Goal: Transaction & Acquisition: Purchase product/service

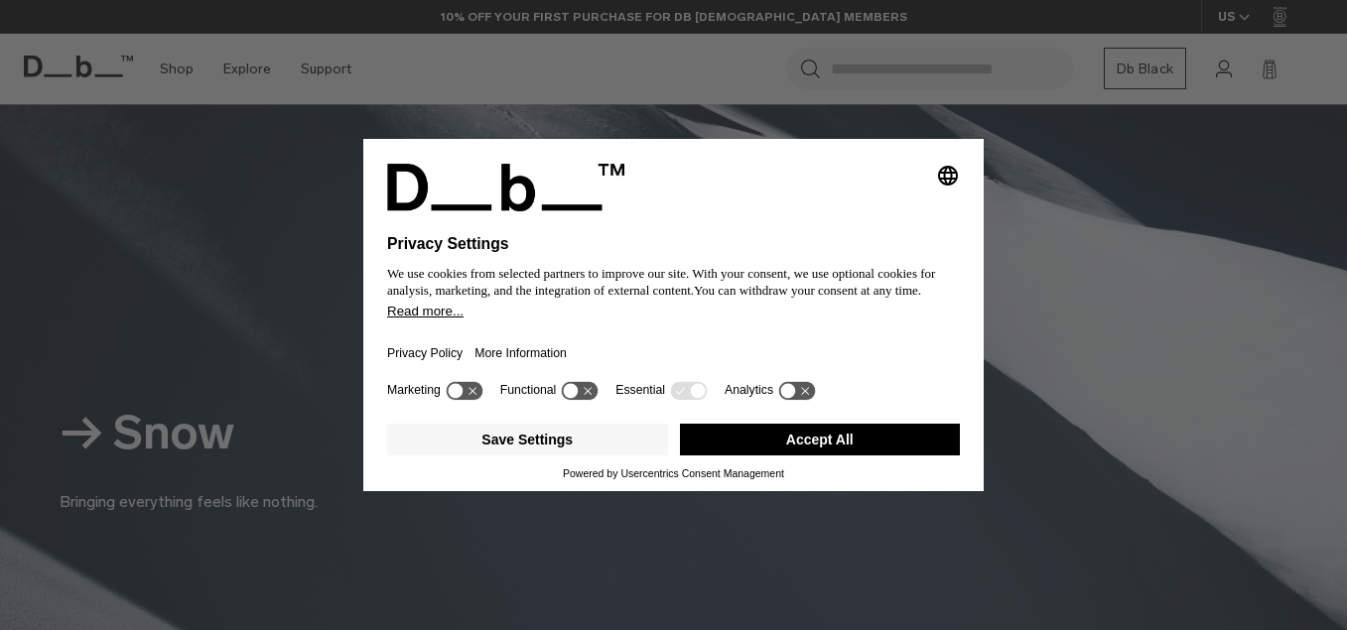
click at [771, 450] on button "Accept All" at bounding box center [820, 440] width 281 height 32
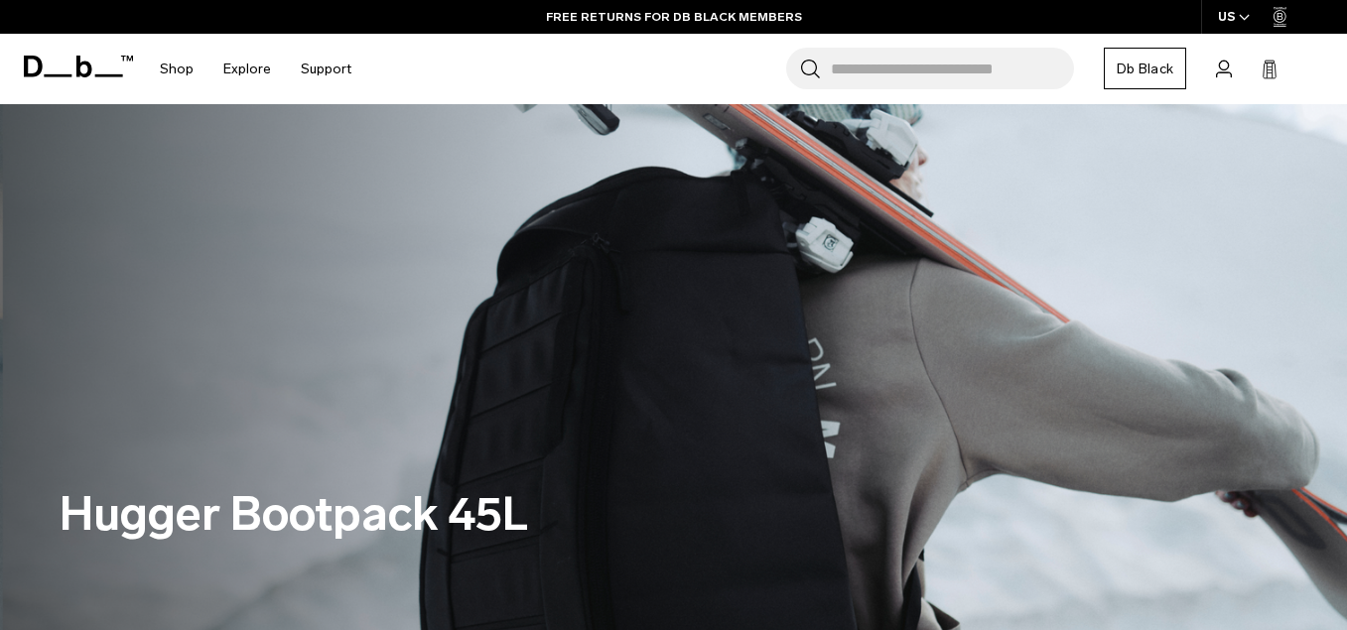
scroll to position [3145, 0]
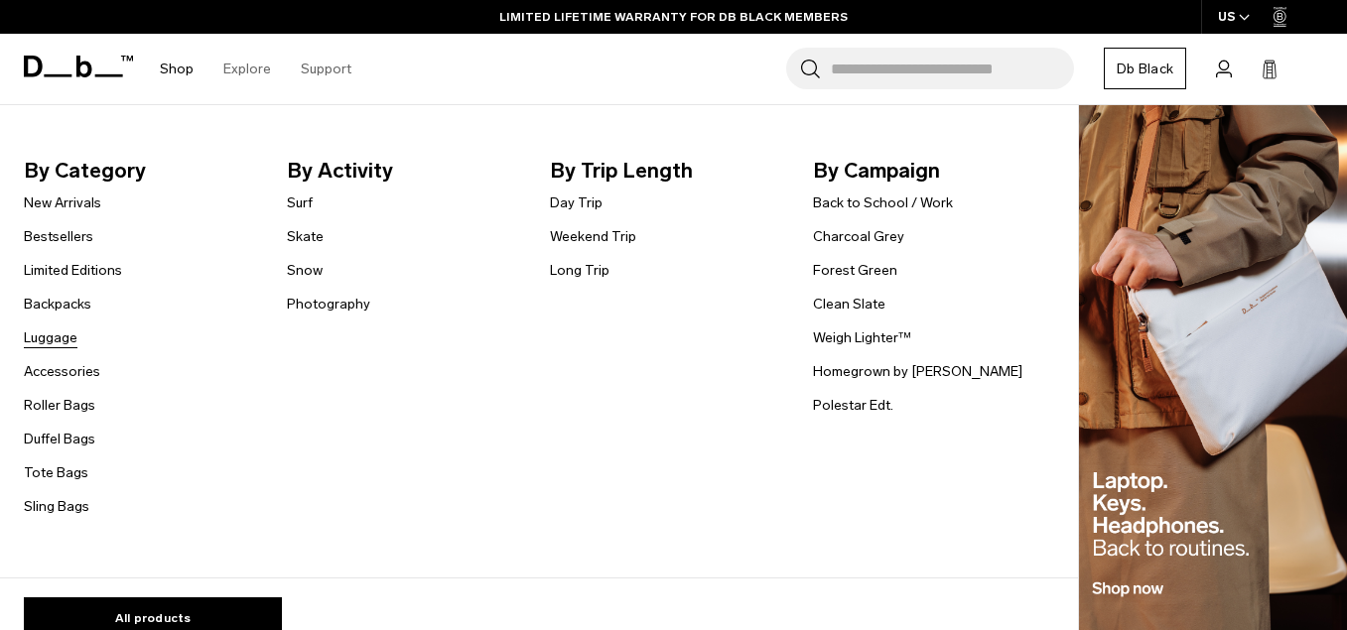
click at [54, 337] on link "Luggage" at bounding box center [51, 338] width 54 height 21
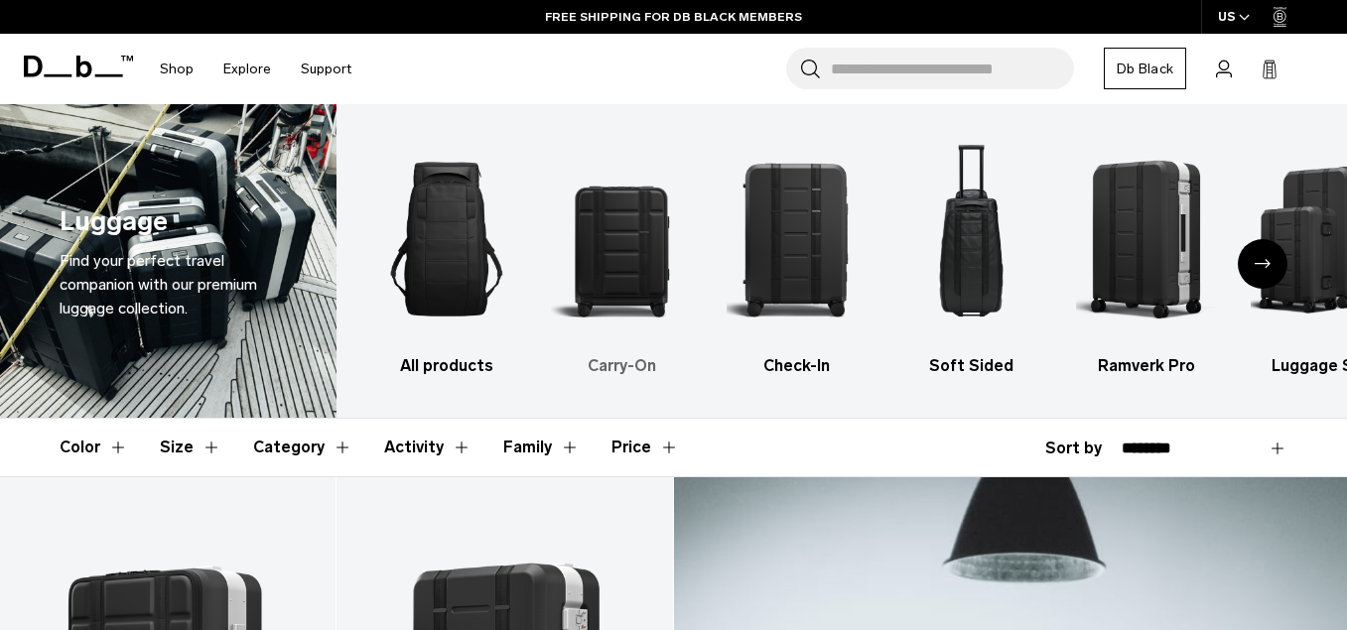
click at [614, 253] on img "2 / 6" at bounding box center [621, 239] width 140 height 210
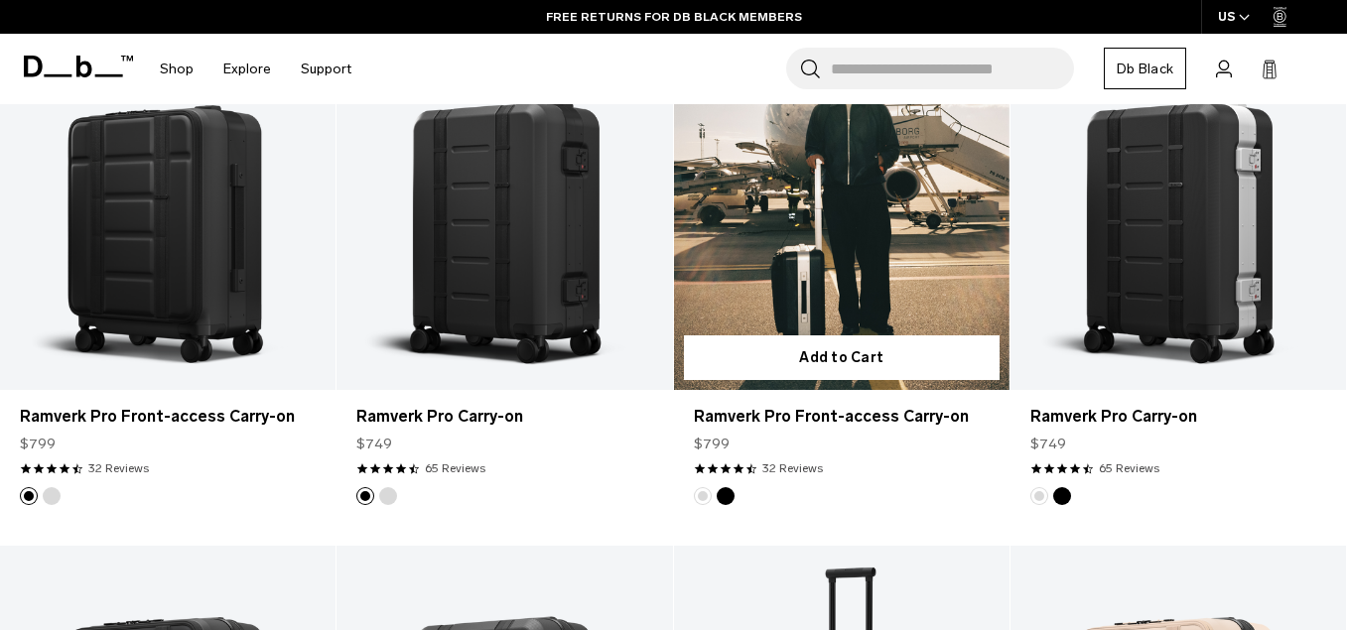
scroll to position [422, 0]
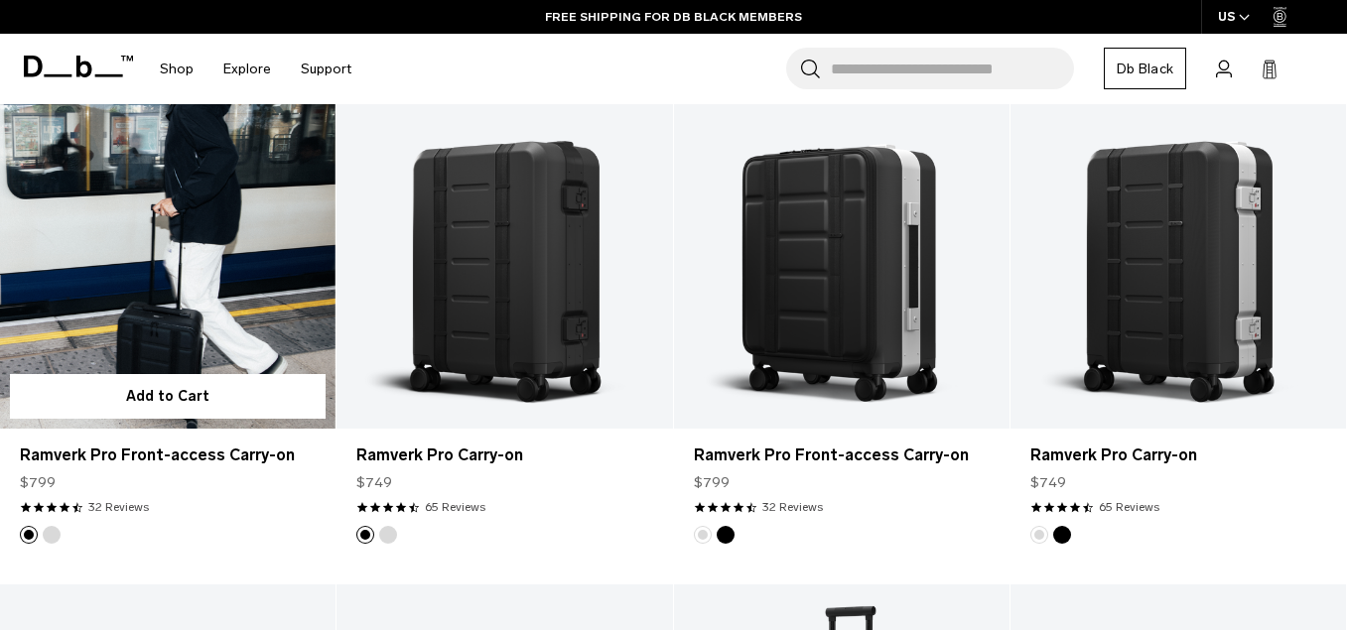
click at [268, 286] on link "Ramverk Pro Front-access Carry-on" at bounding box center [168, 242] width 336 height 373
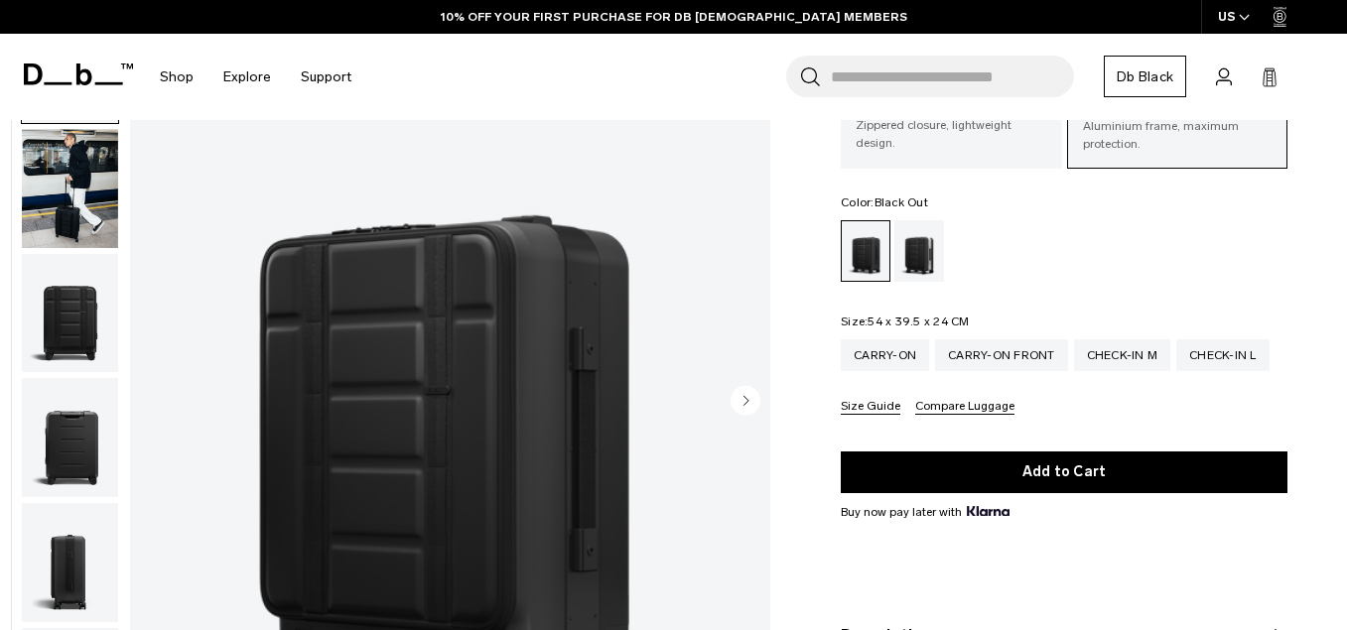
scroll to position [141, 0]
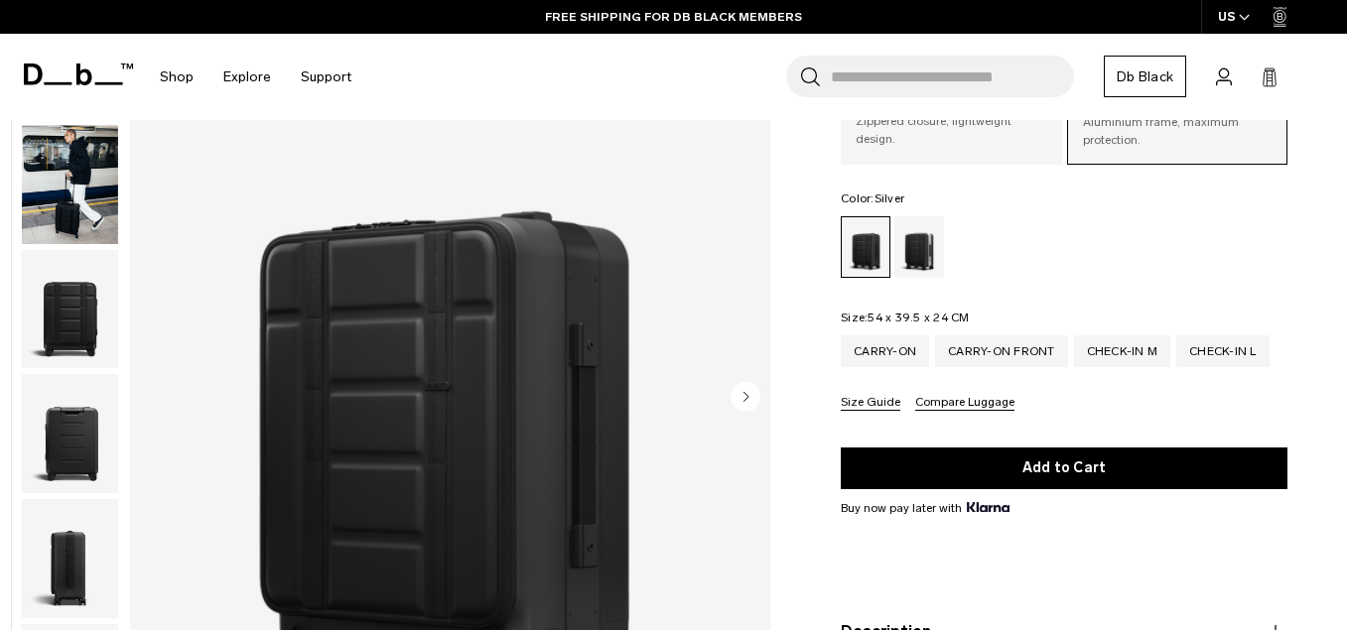
click at [922, 243] on div "Silver" at bounding box center [919, 247] width 51 height 62
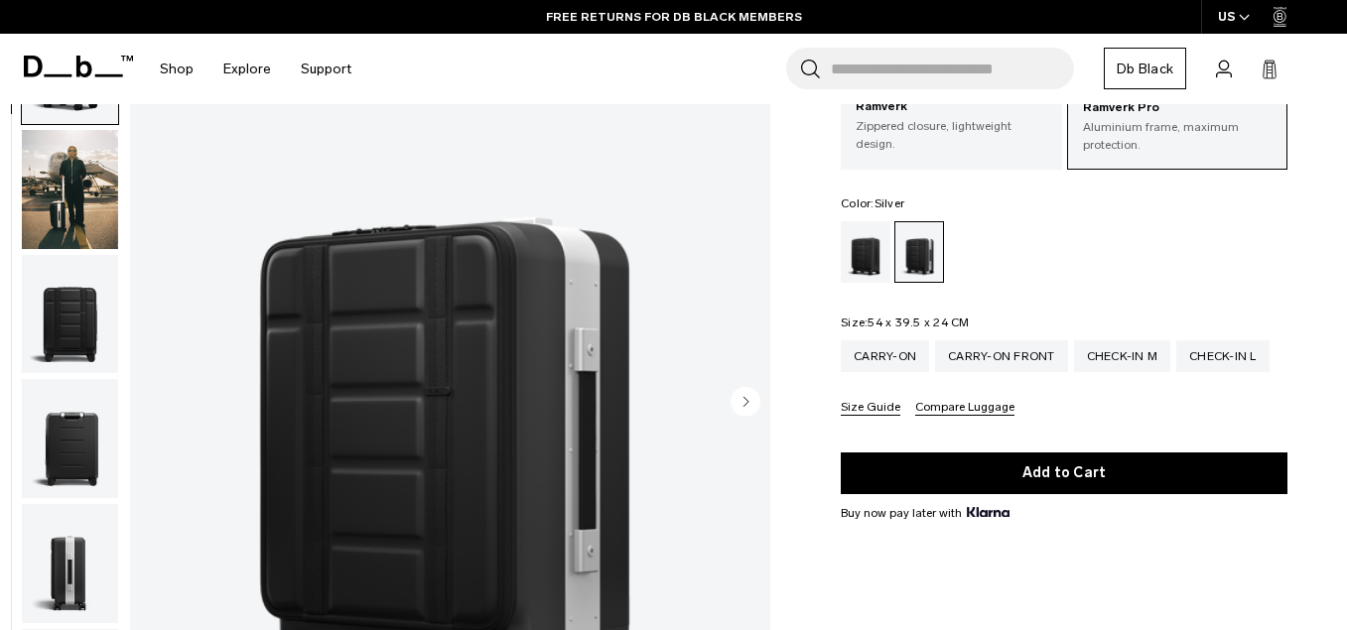
scroll to position [132, 0]
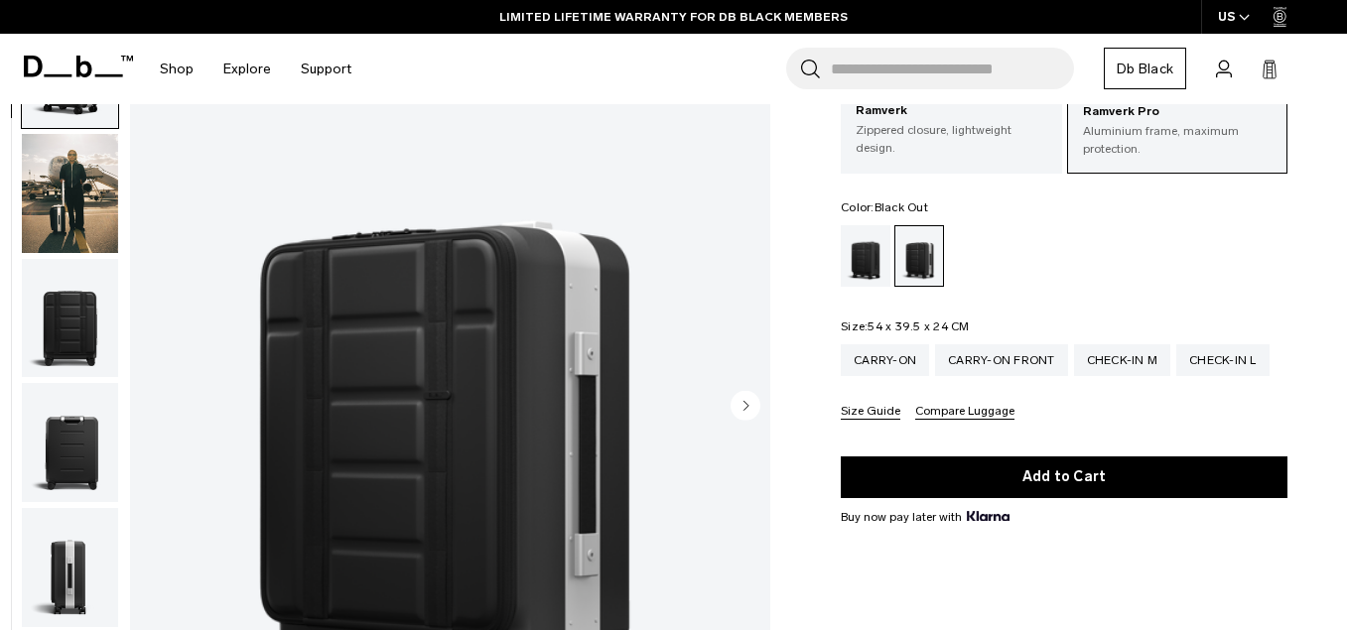
click at [871, 260] on div "Black Out" at bounding box center [866, 256] width 51 height 62
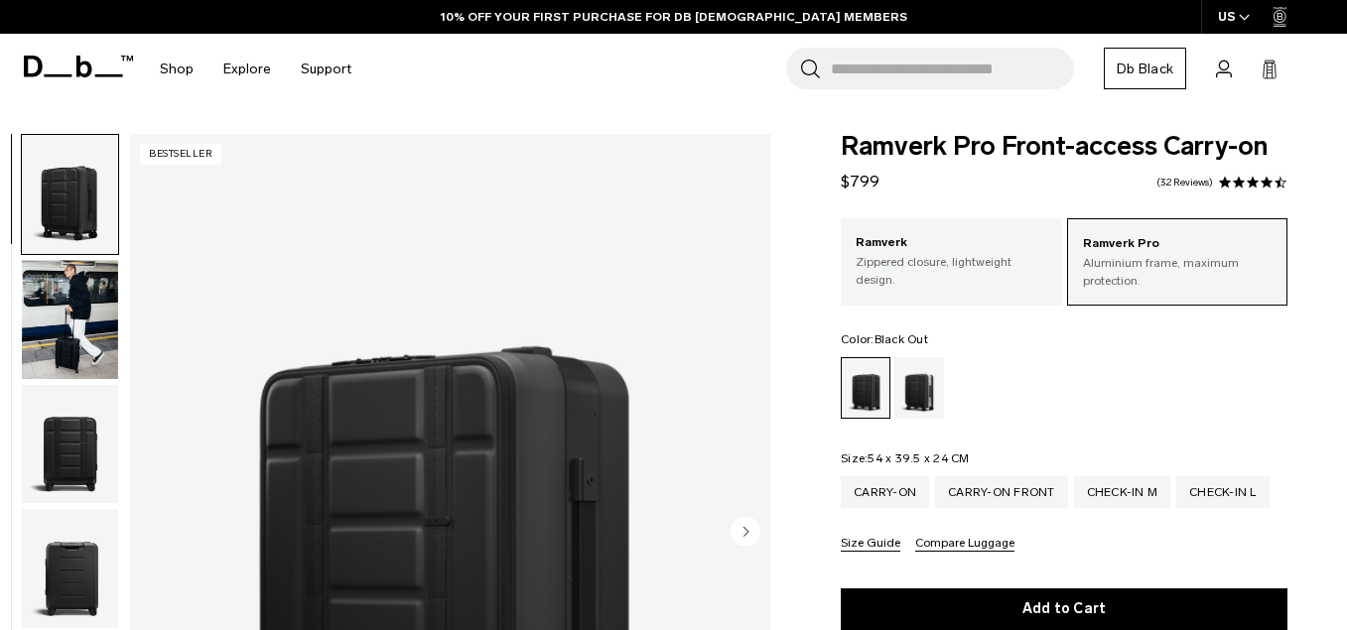
click at [96, 326] on img "button" at bounding box center [70, 319] width 96 height 119
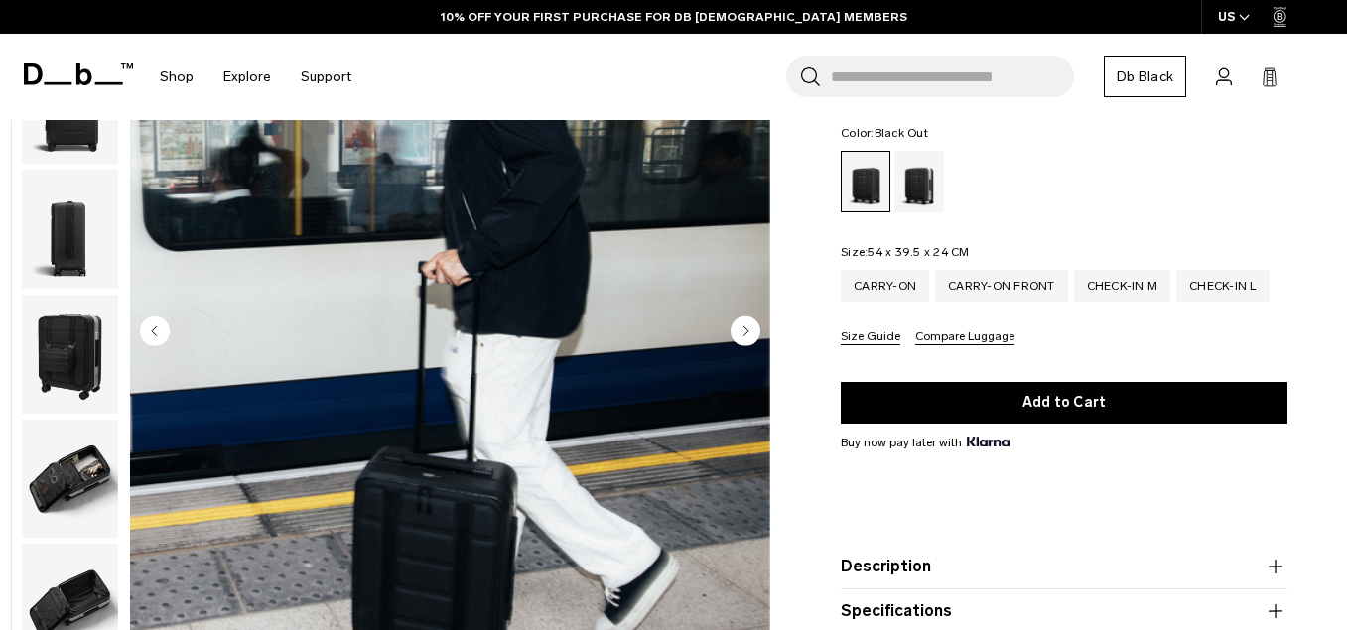
scroll to position [203, 0]
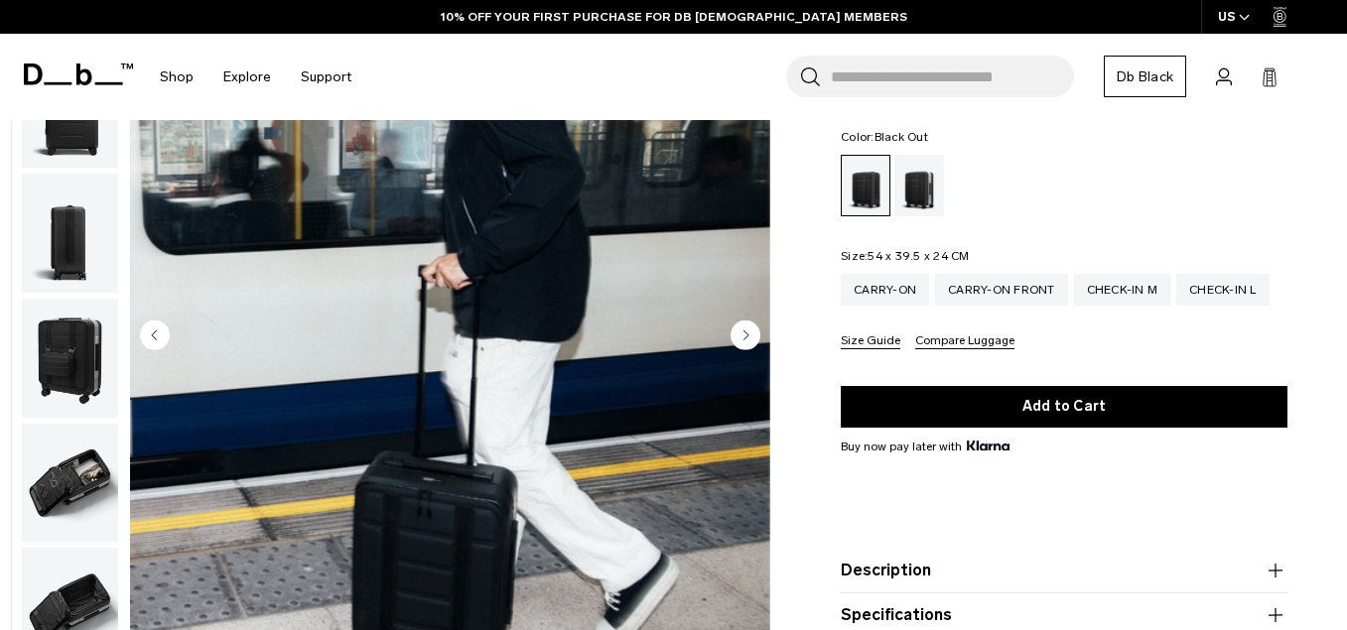
click at [68, 151] on img "button" at bounding box center [70, 108] width 96 height 119
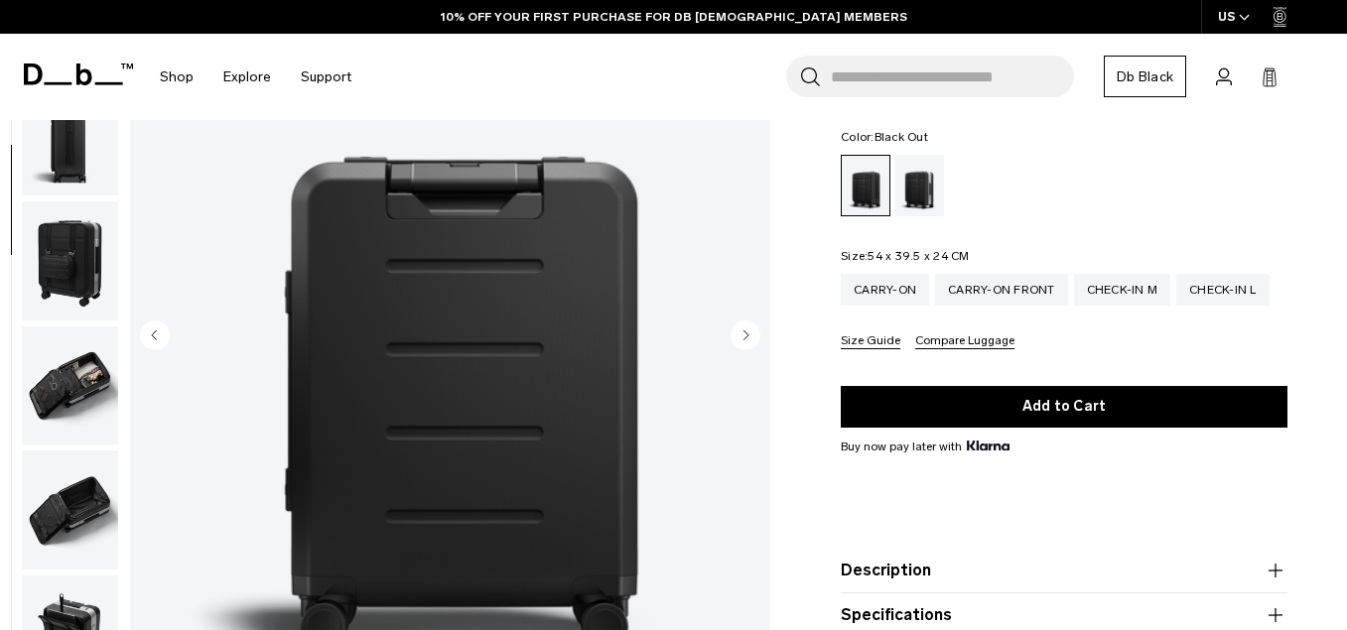
scroll to position [374, 0]
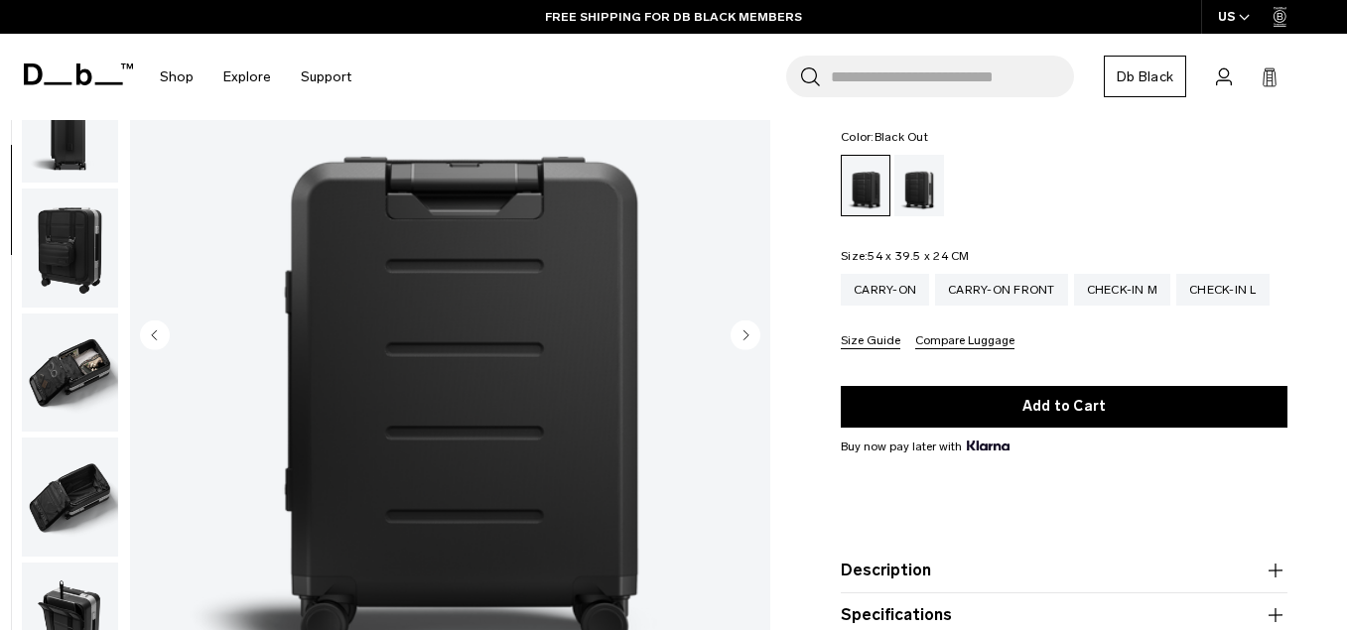
click at [66, 244] on img "button" at bounding box center [70, 248] width 96 height 119
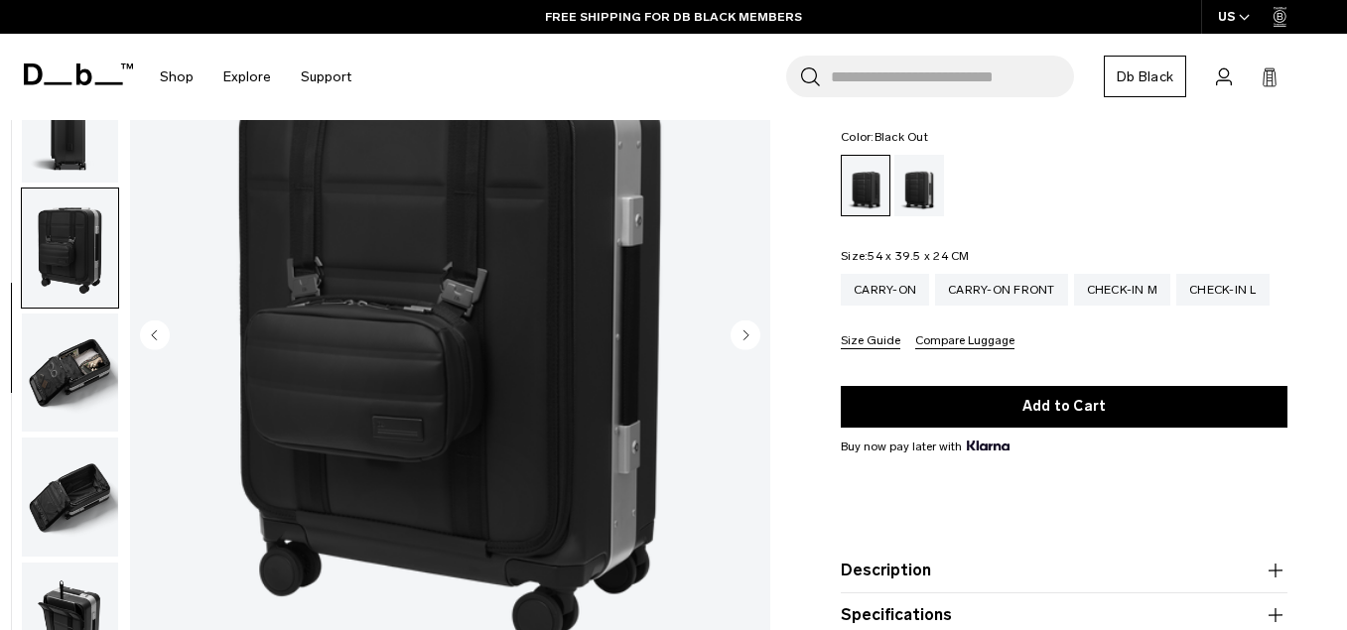
scroll to position [569, 0]
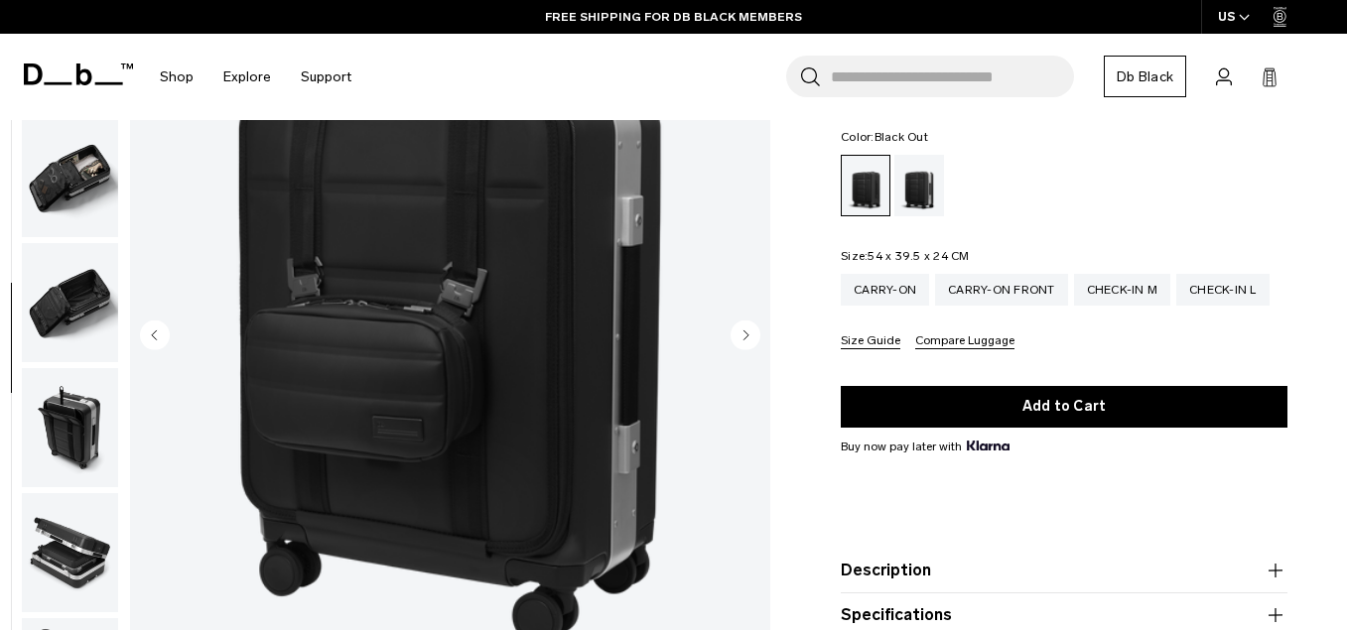
click at [82, 175] on img "button" at bounding box center [70, 177] width 96 height 119
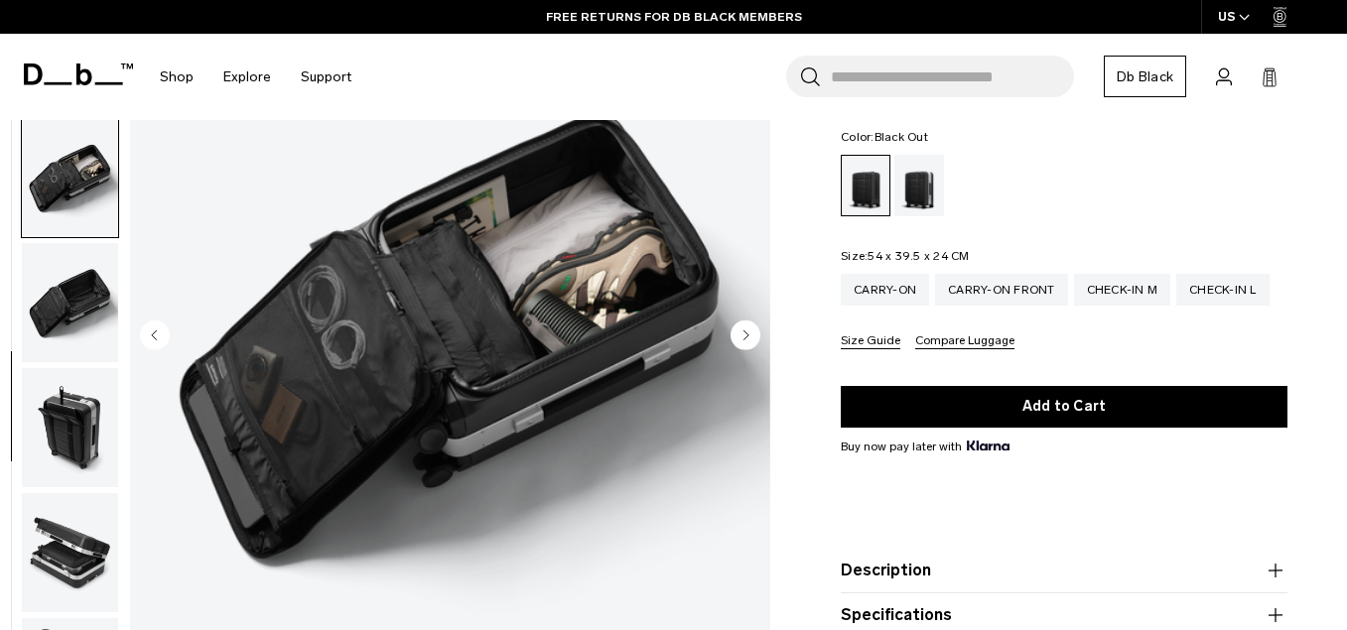
click at [67, 317] on img "button" at bounding box center [70, 302] width 96 height 119
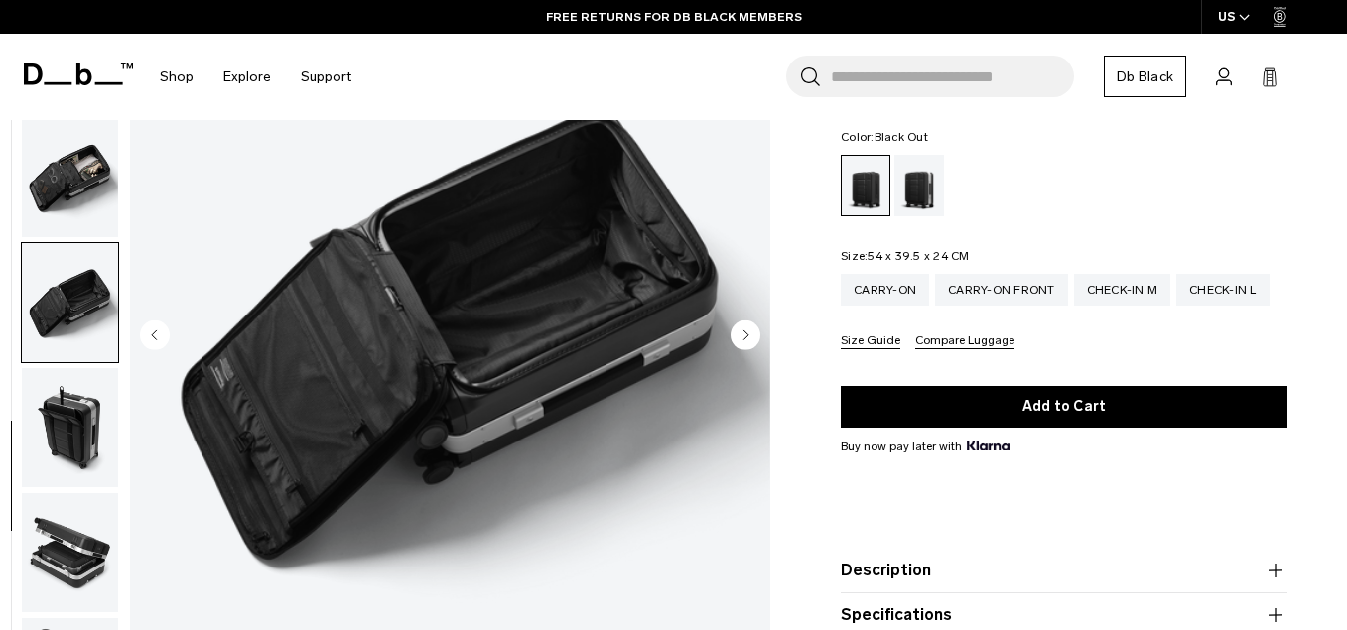
click at [68, 425] on img "button" at bounding box center [70, 427] width 96 height 119
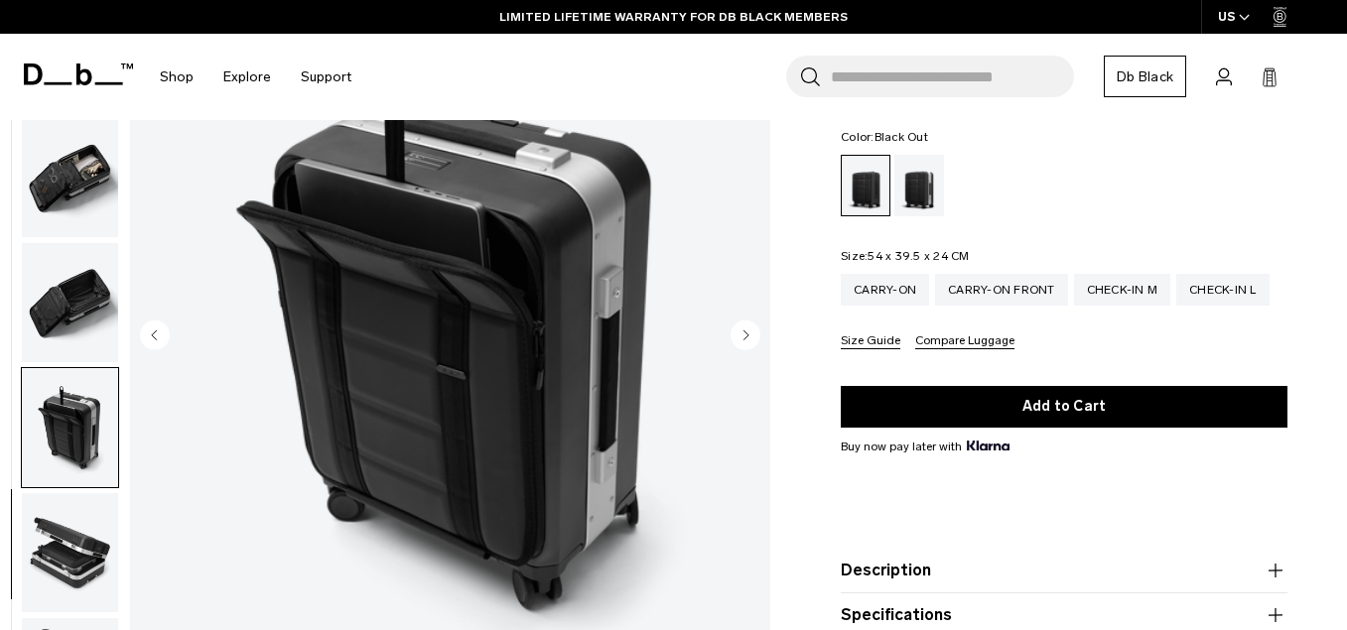
click at [70, 570] on img "button" at bounding box center [70, 552] width 96 height 119
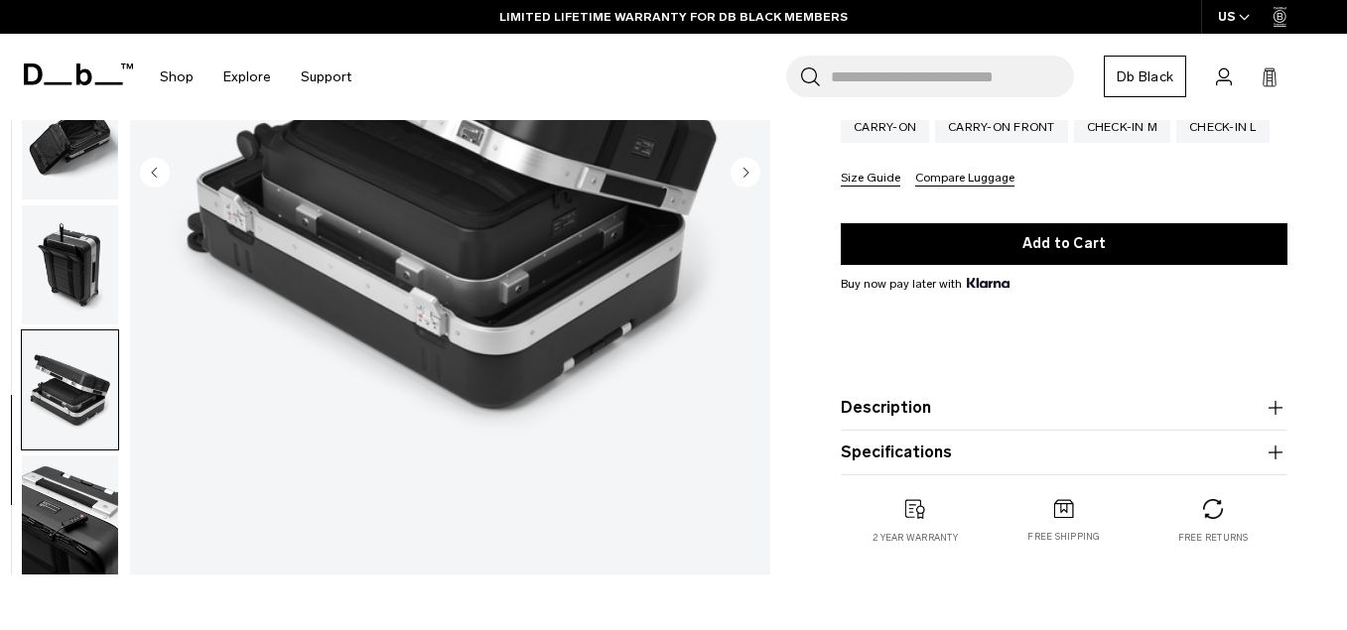
scroll to position [366, 0]
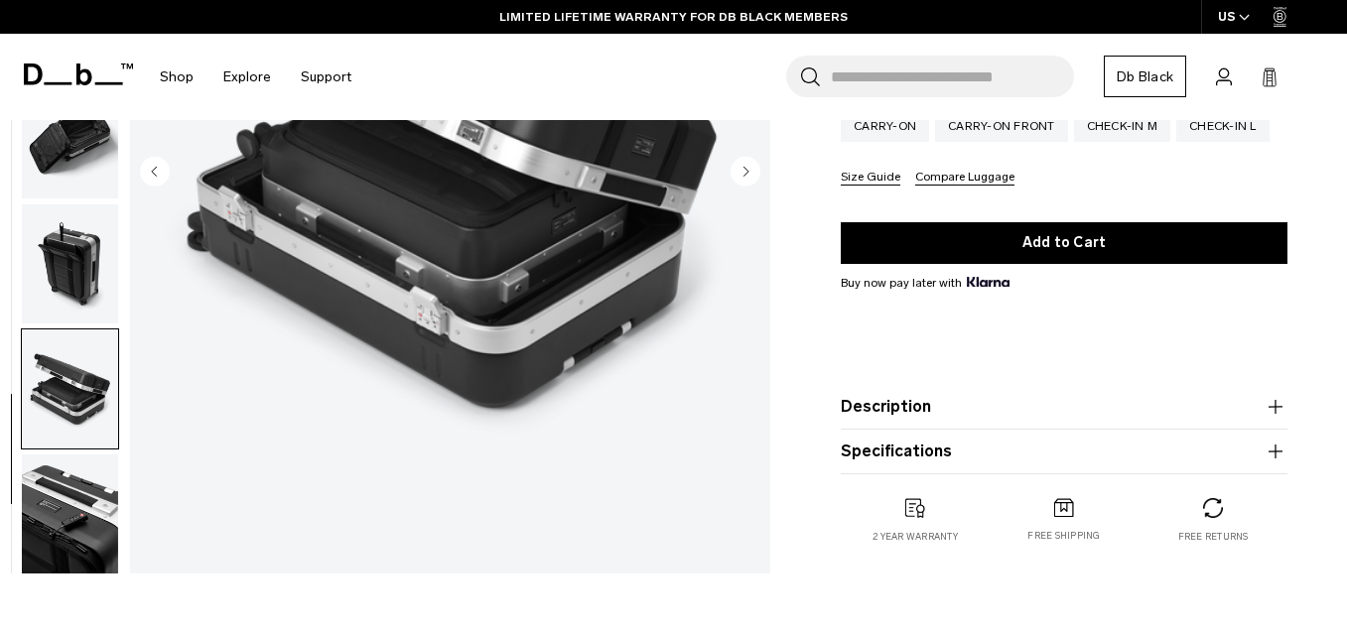
click at [75, 510] on img "button" at bounding box center [70, 514] width 96 height 119
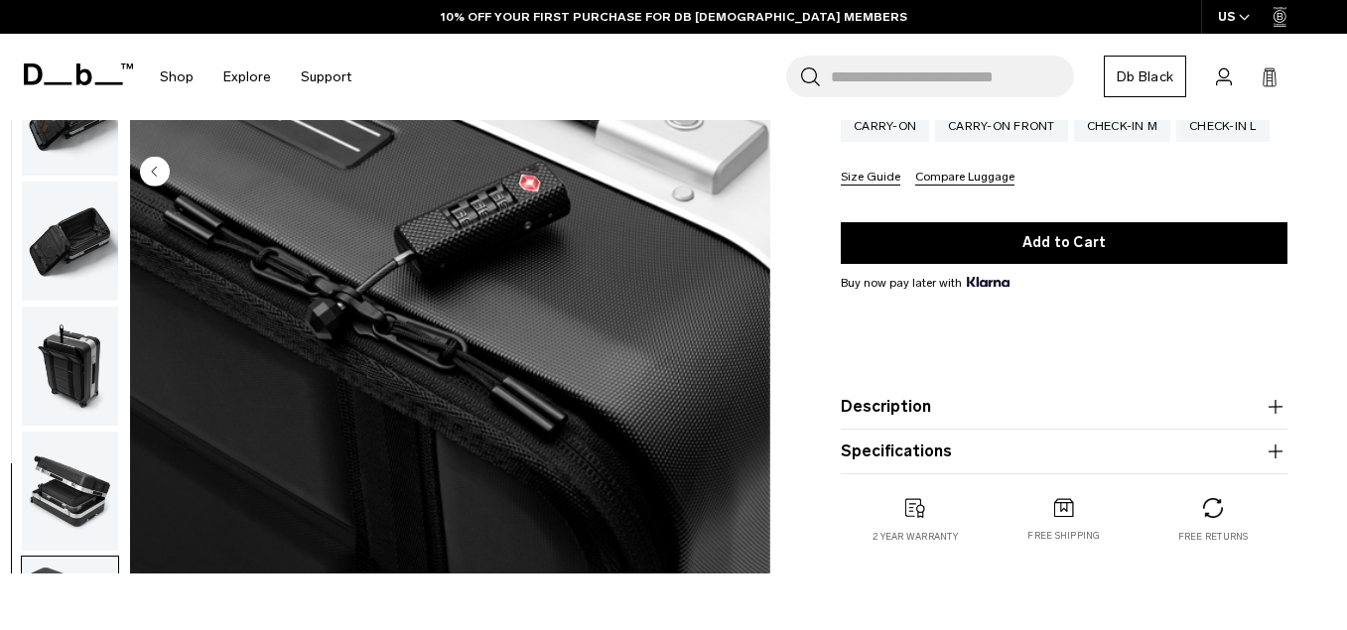
scroll to position [453, 0]
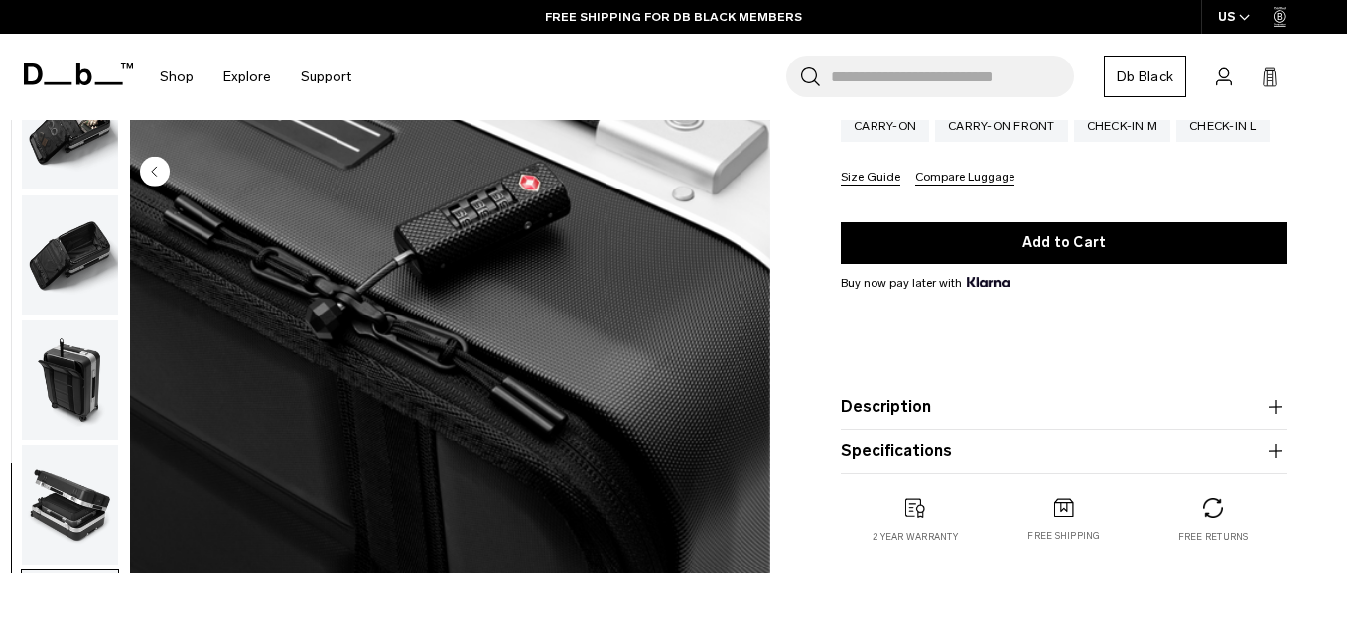
click at [868, 177] on button "Size Guide" at bounding box center [871, 178] width 60 height 15
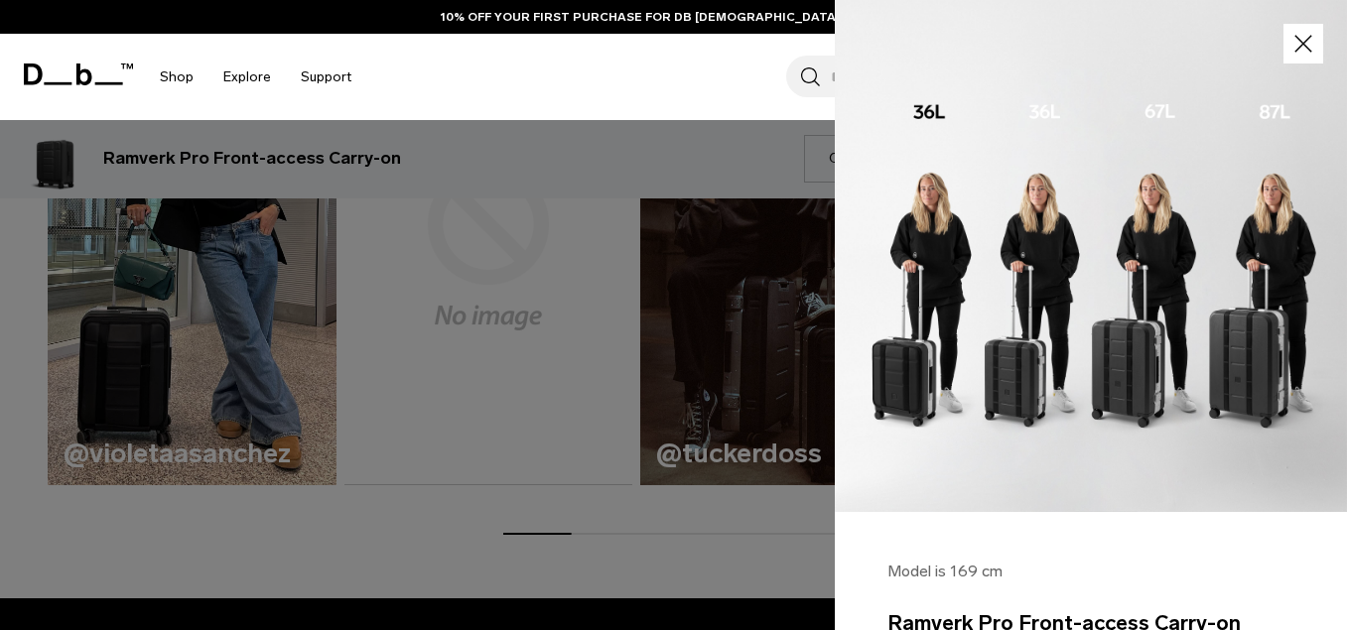
scroll to position [1087, 0]
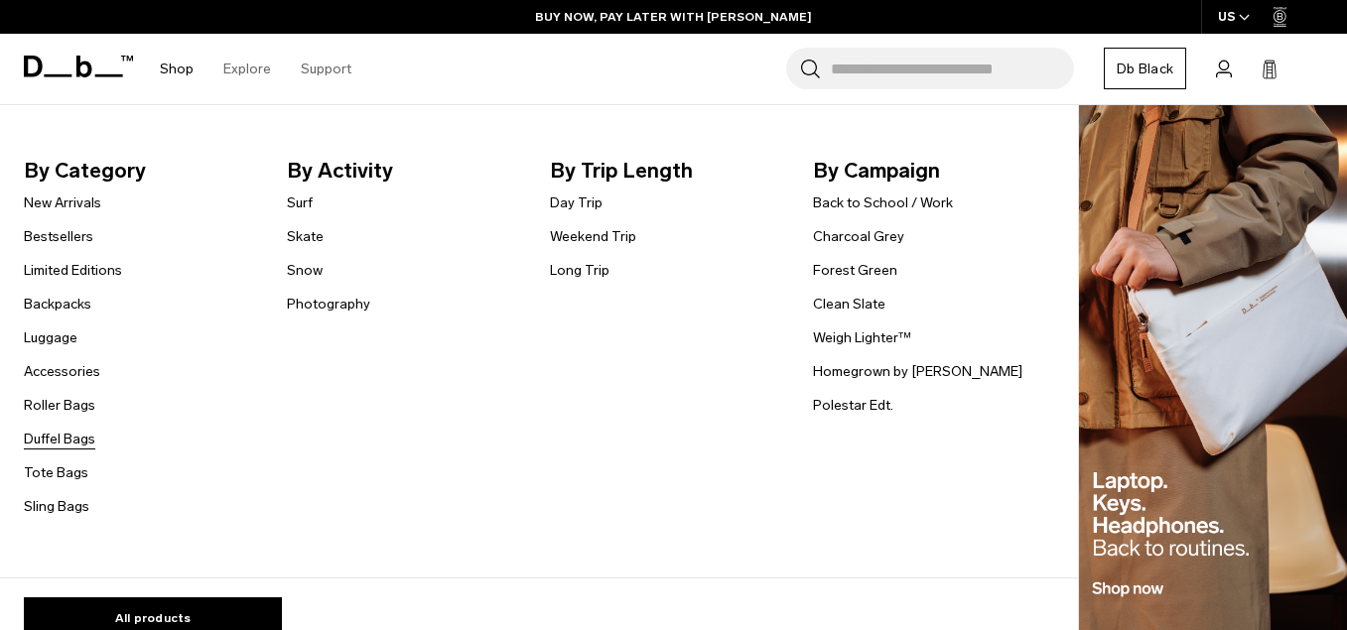
click at [69, 442] on link "Duffel Bags" at bounding box center [59, 439] width 71 height 21
click at [62, 406] on link "Roller Bags" at bounding box center [59, 405] width 71 height 21
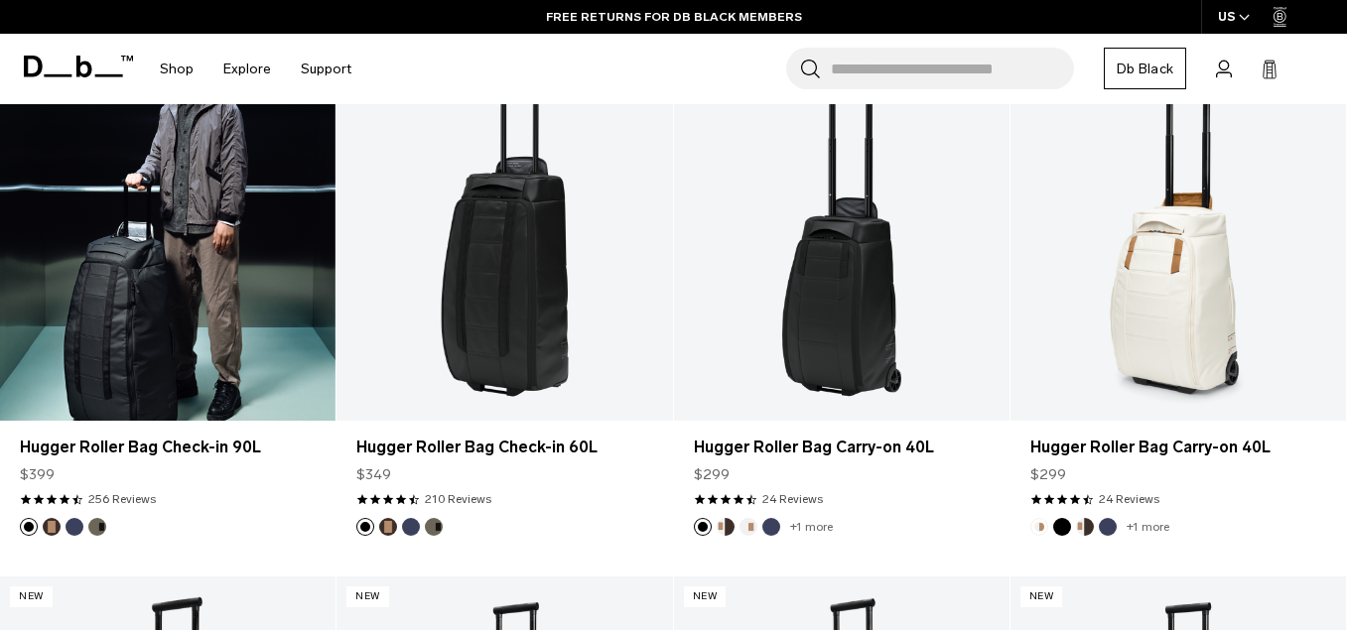
scroll to position [645, 0]
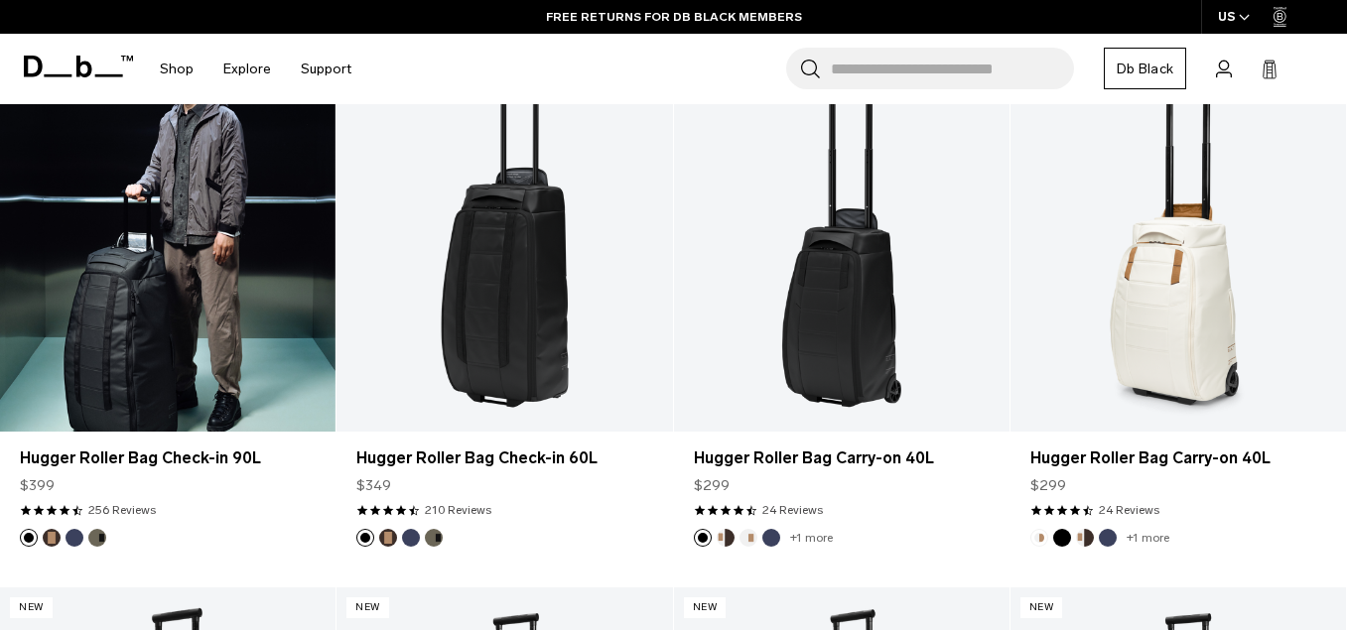
click at [54, 540] on button "Espresso" at bounding box center [52, 538] width 18 height 18
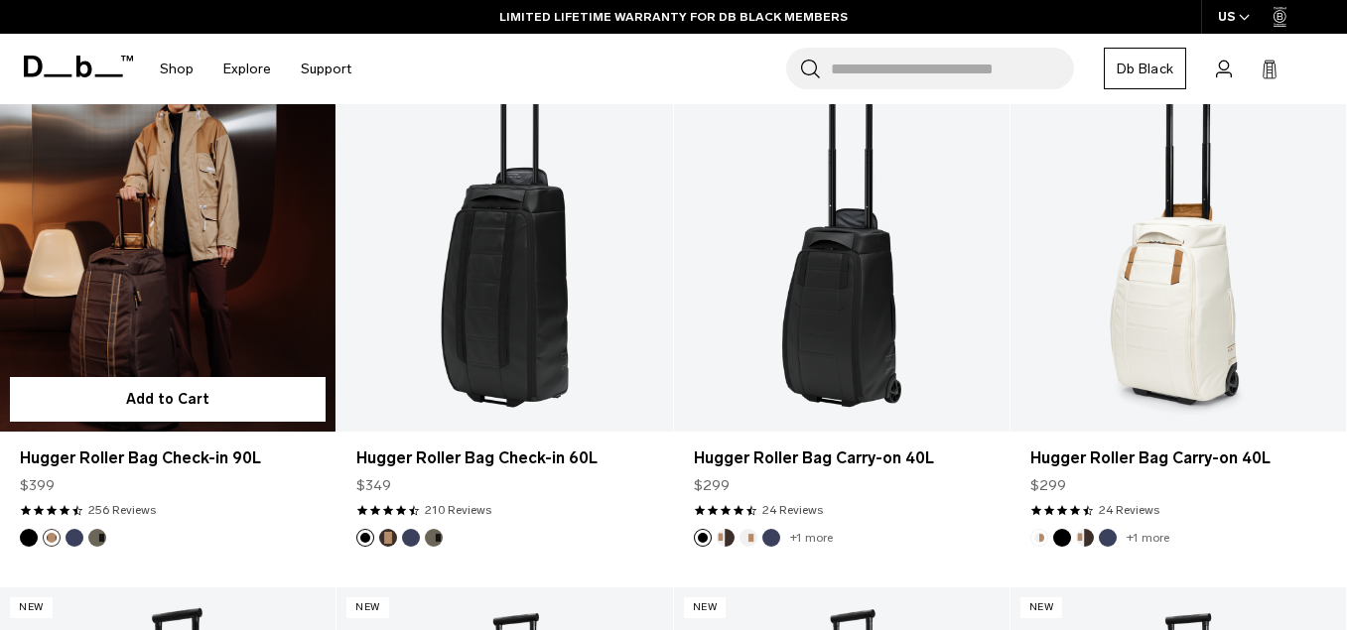
click at [74, 533] on button "Blue Hour" at bounding box center [75, 538] width 18 height 18
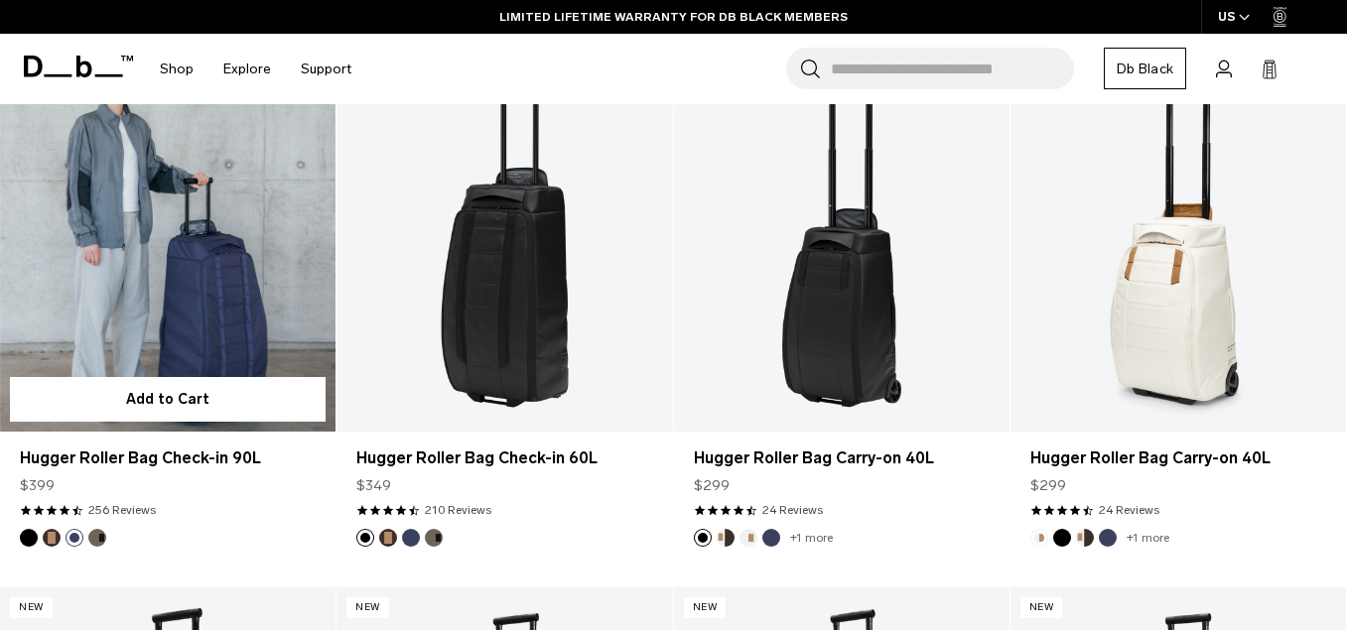
click at [99, 539] on button "Forest Green" at bounding box center [97, 538] width 18 height 18
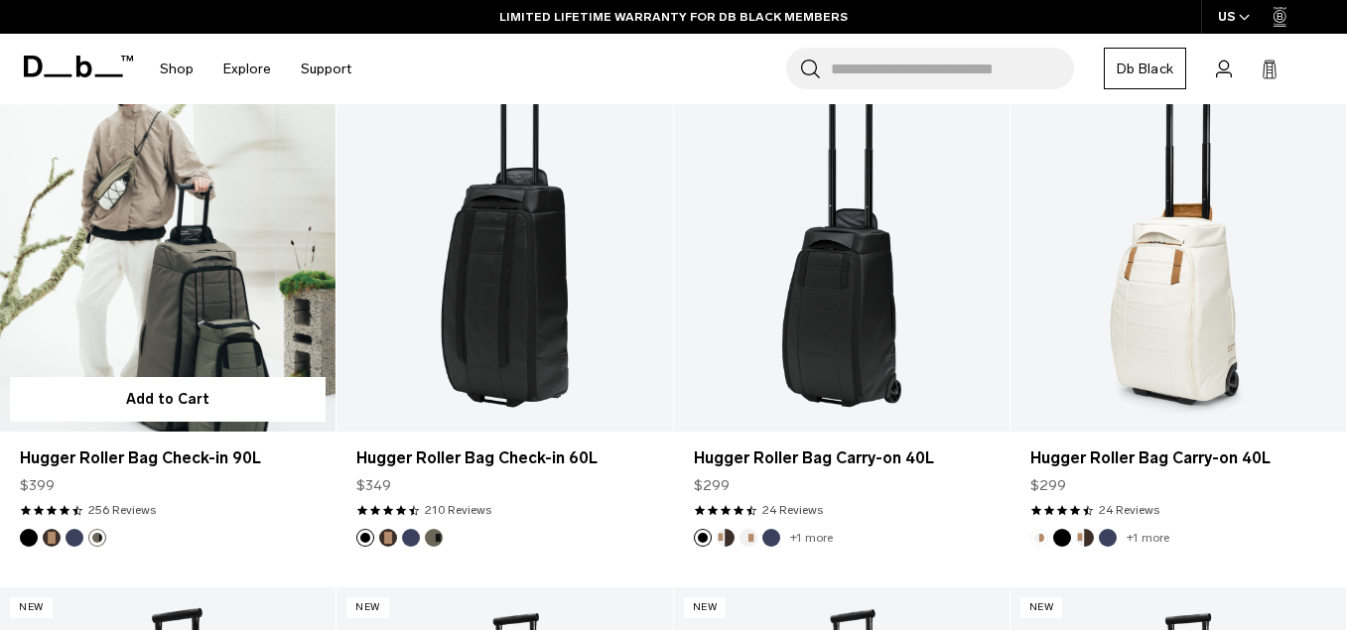
click at [29, 535] on button "Black Out" at bounding box center [29, 538] width 18 height 18
